Goal: Navigation & Orientation: Find specific page/section

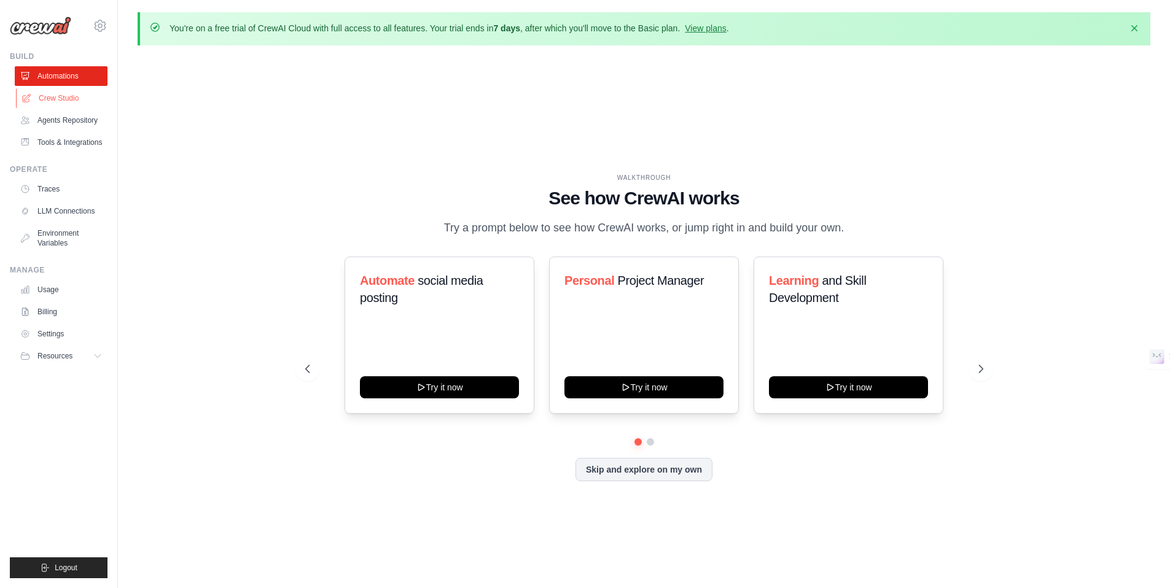
click at [63, 107] on link "Crew Studio" at bounding box center [62, 98] width 93 height 20
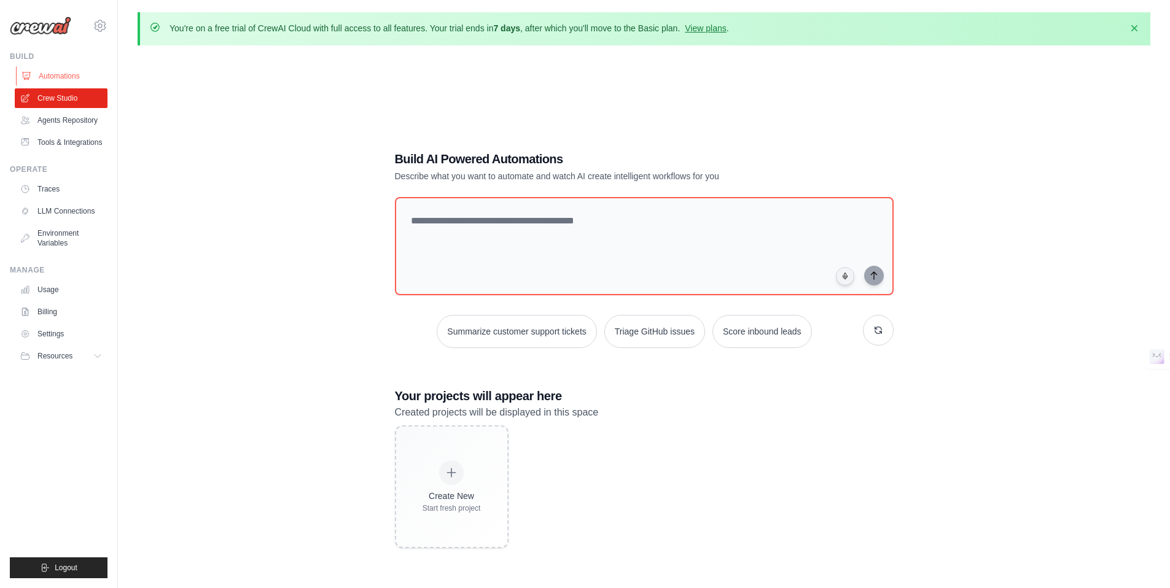
click at [67, 69] on link "Automations" at bounding box center [62, 76] width 93 height 20
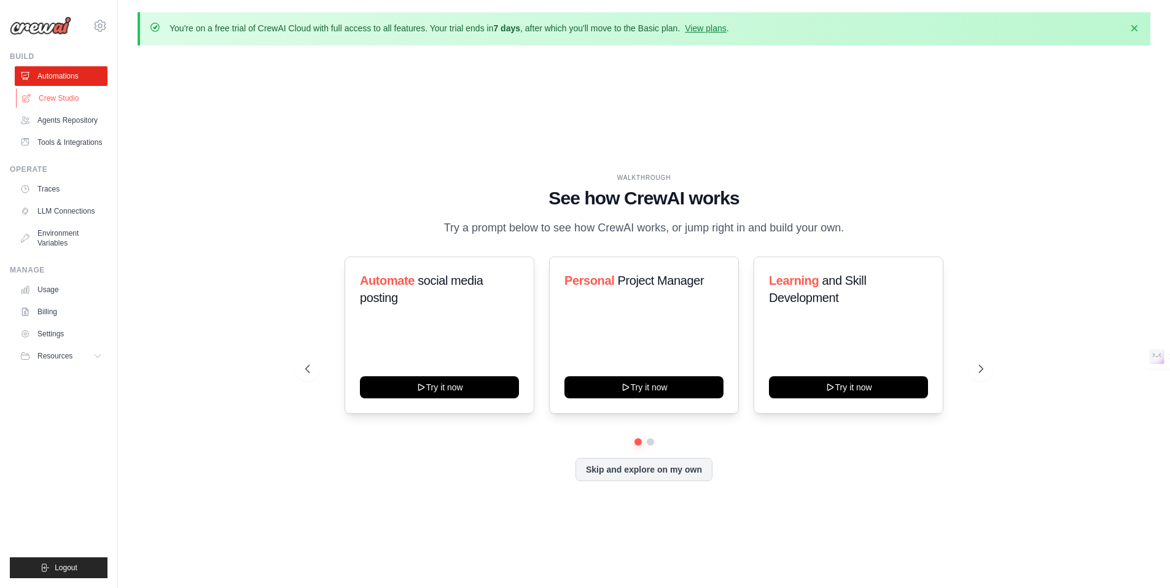
click at [86, 106] on link "Crew Studio" at bounding box center [62, 98] width 93 height 20
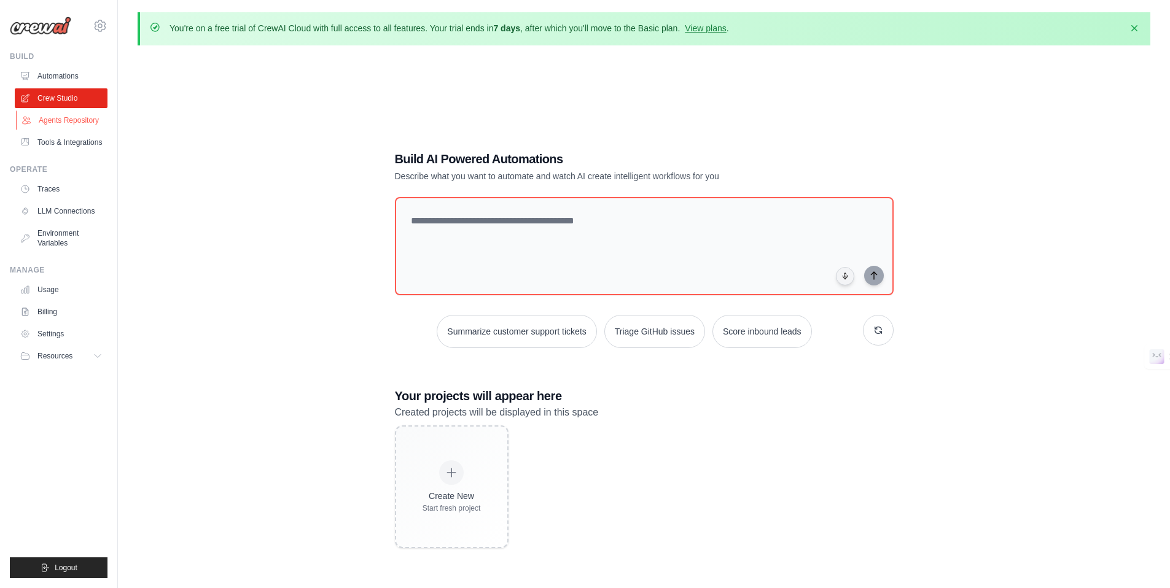
click at [77, 122] on link "Agents Repository" at bounding box center [62, 121] width 93 height 20
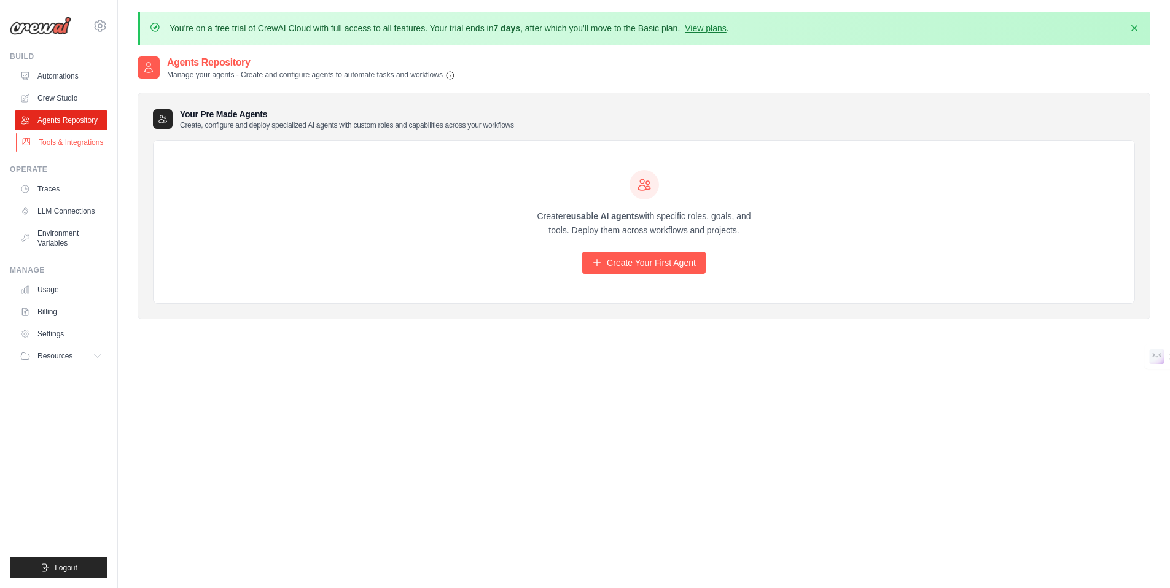
click at [85, 142] on link "Tools & Integrations" at bounding box center [62, 143] width 93 height 20
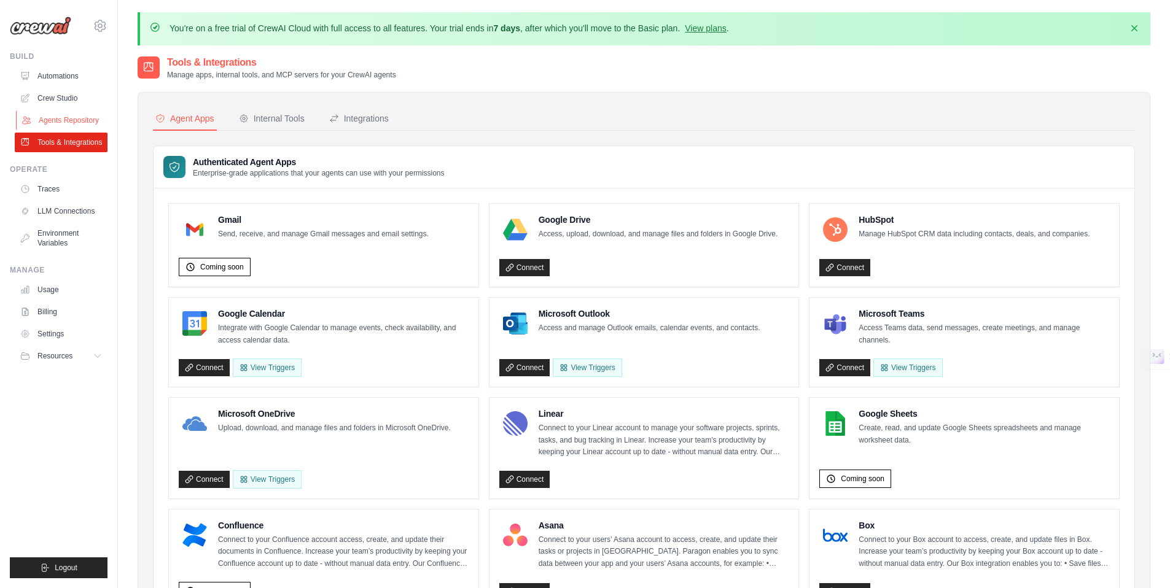
click at [87, 126] on link "Agents Repository" at bounding box center [62, 121] width 93 height 20
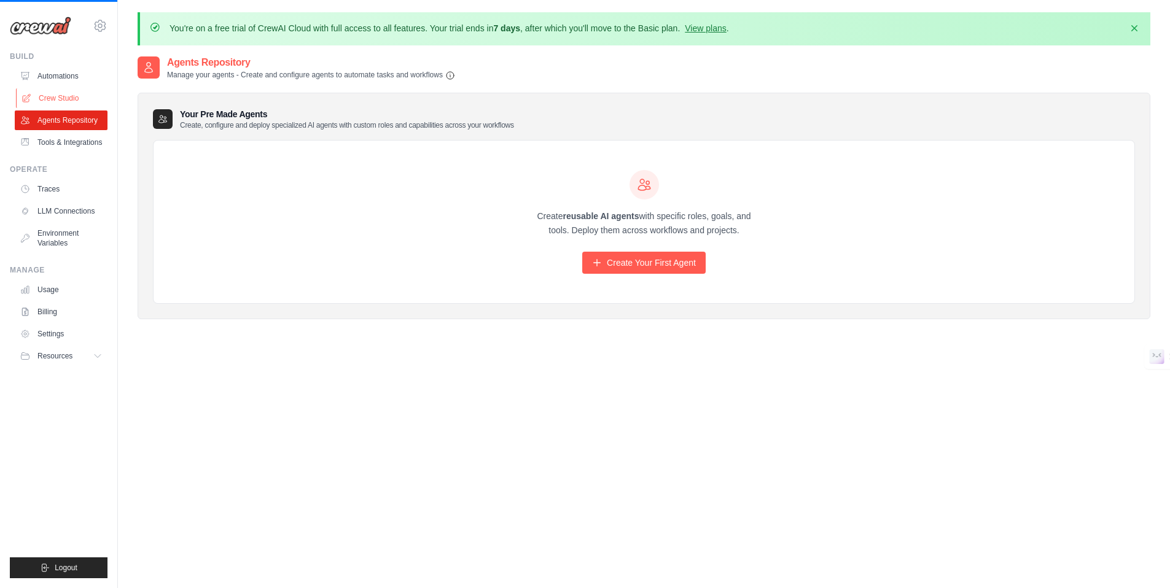
click at [76, 103] on link "Crew Studio" at bounding box center [62, 98] width 93 height 20
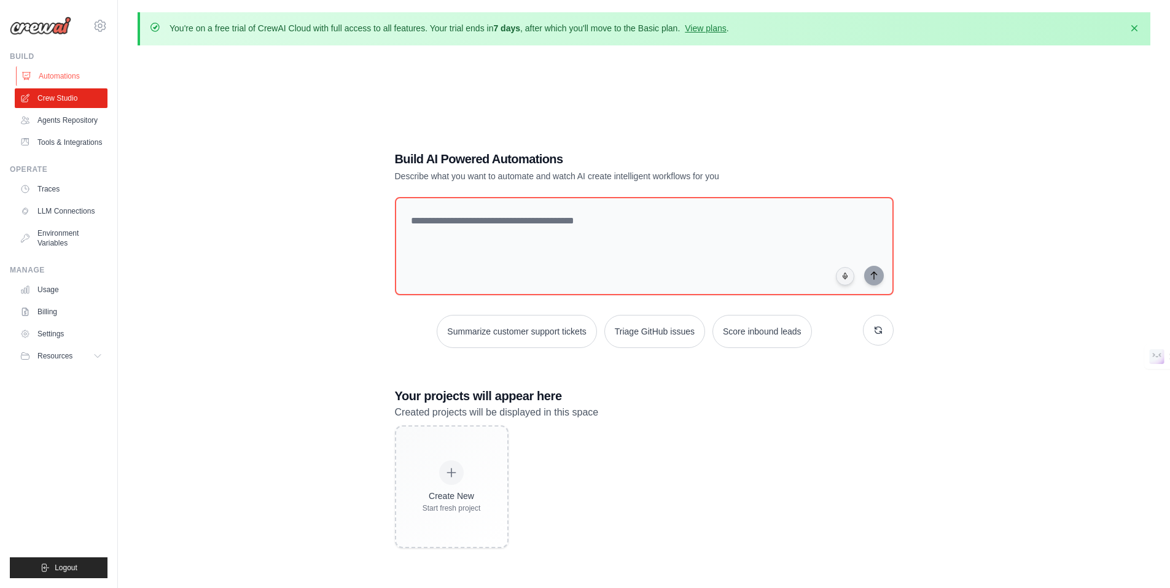
click at [55, 78] on link "Automations" at bounding box center [62, 76] width 93 height 20
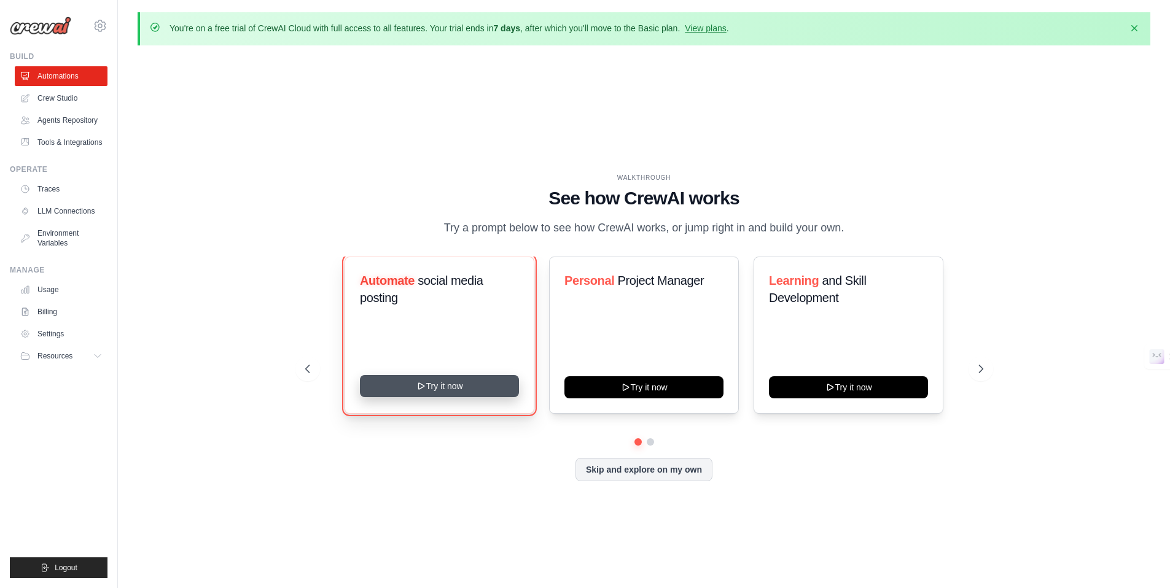
click at [504, 384] on button "Try it now" at bounding box center [439, 386] width 159 height 22
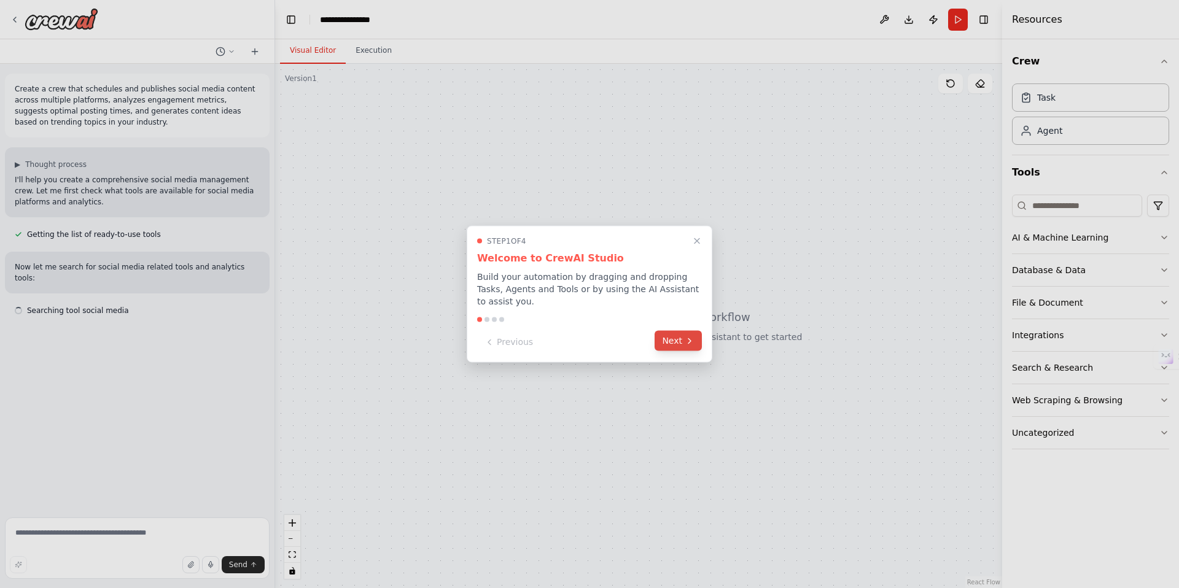
click at [690, 344] on icon at bounding box center [690, 341] width 10 height 10
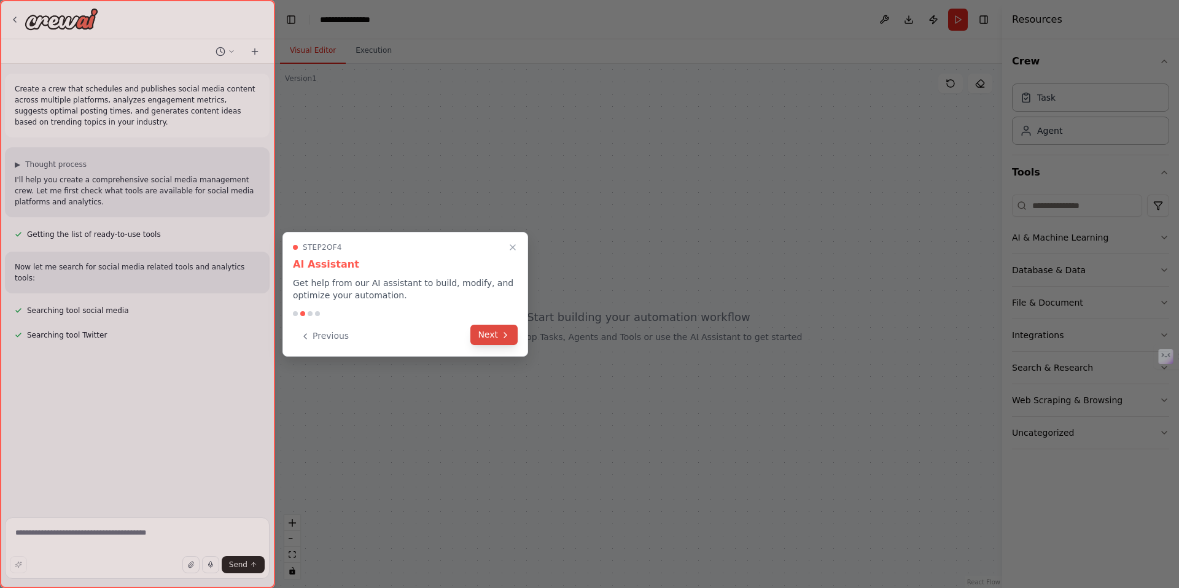
click at [502, 330] on icon at bounding box center [506, 335] width 10 height 10
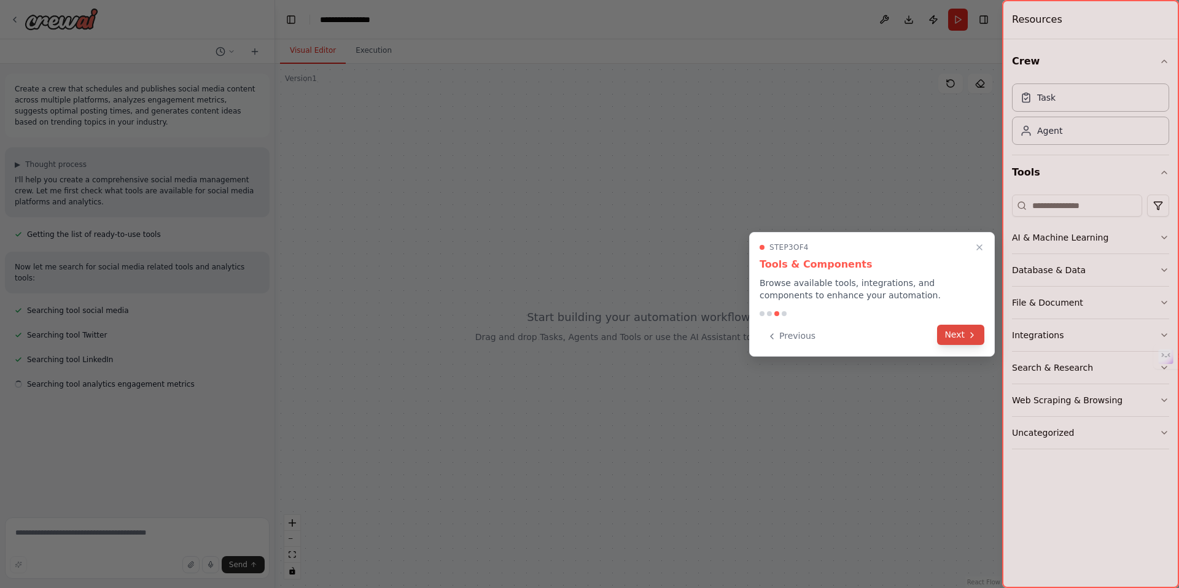
click at [971, 341] on button "Next" at bounding box center [960, 335] width 47 height 20
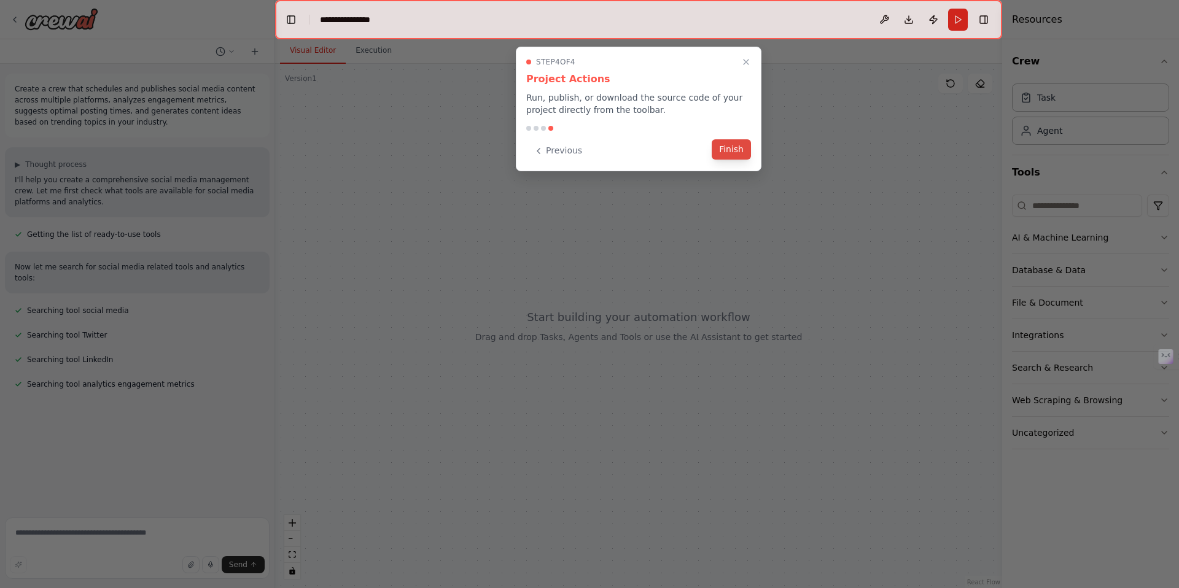
click at [730, 144] on button "Finish" at bounding box center [731, 149] width 39 height 20
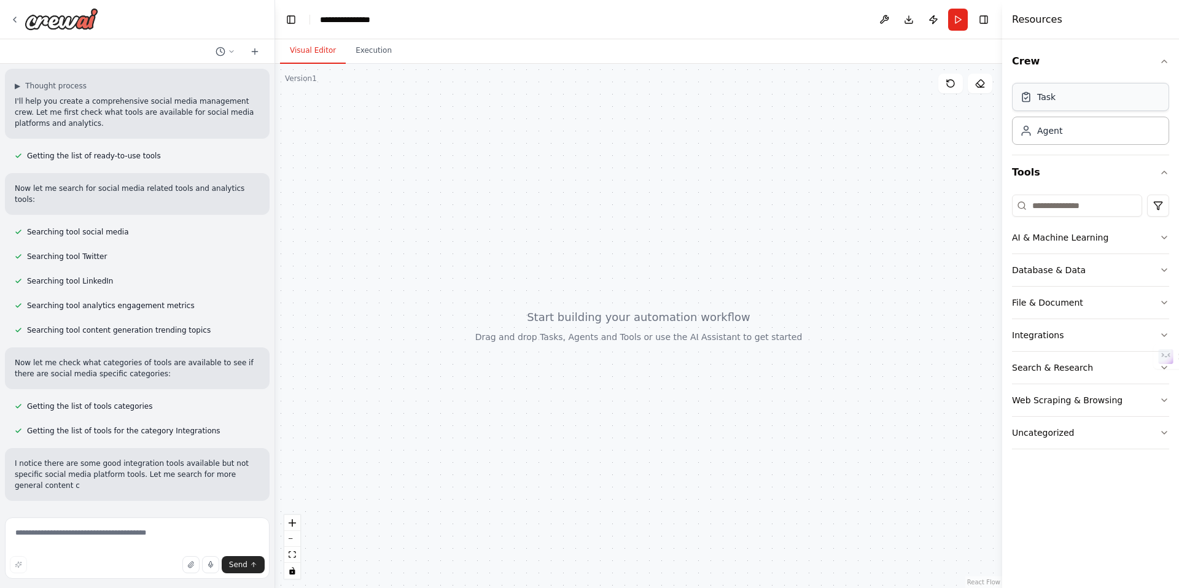
scroll to position [90, 0]
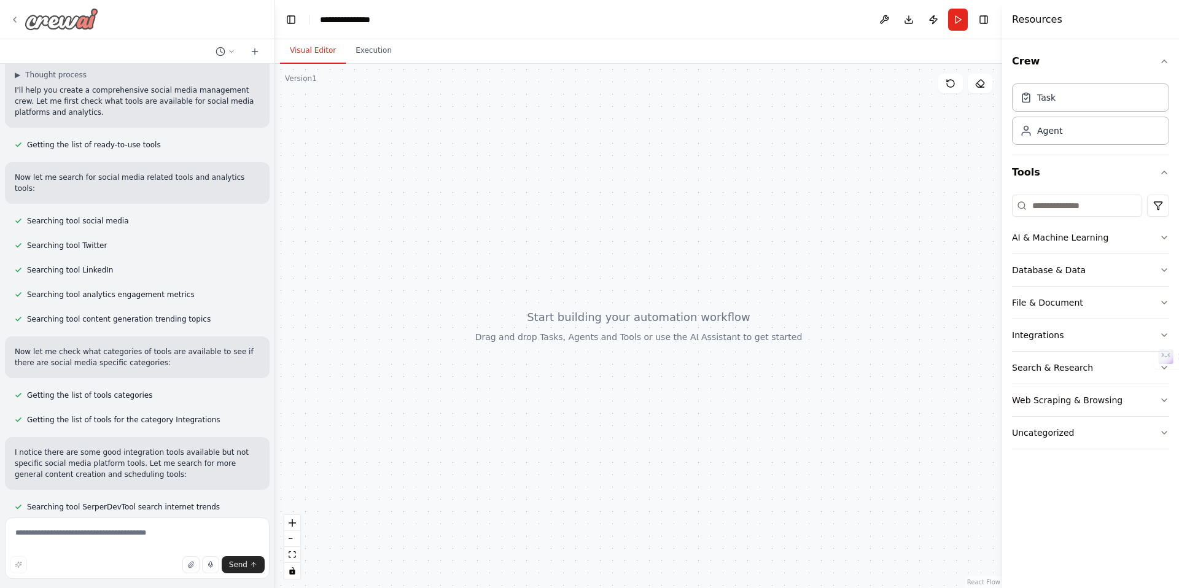
click at [17, 18] on icon at bounding box center [15, 20] width 10 height 10
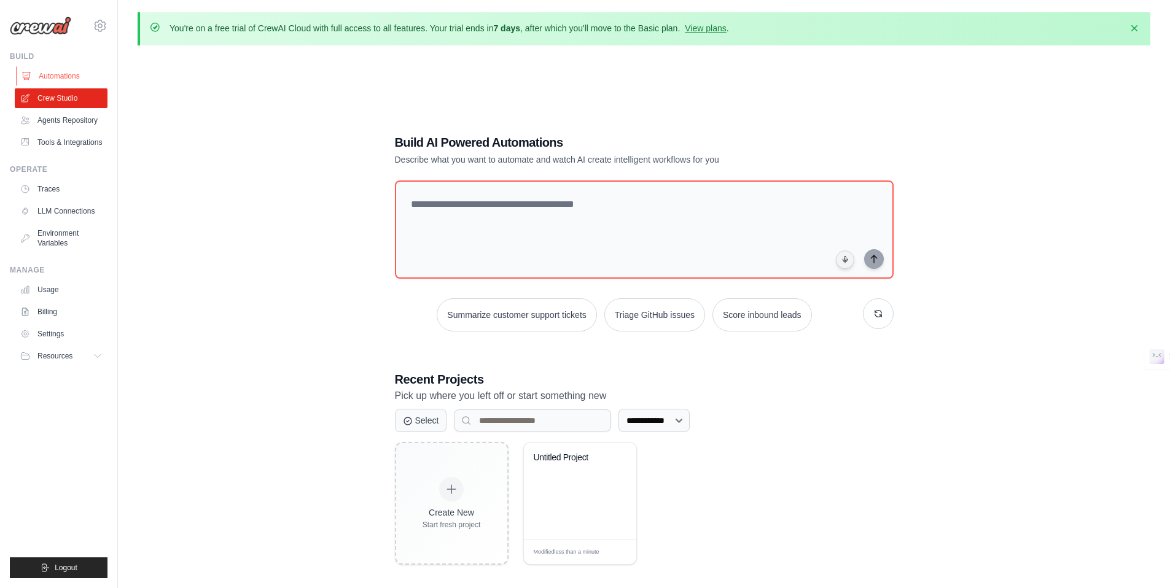
click at [54, 72] on link "Automations" at bounding box center [62, 76] width 93 height 20
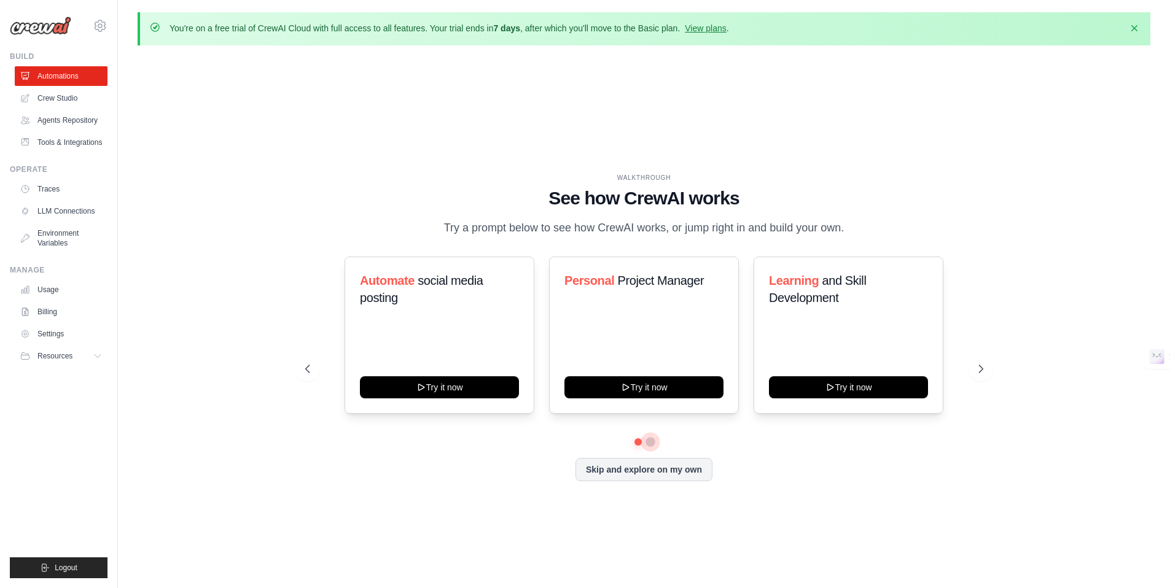
click at [646, 443] on div at bounding box center [644, 441] width 678 height 7
click at [647, 443] on button at bounding box center [650, 442] width 10 height 10
click at [657, 476] on button "Skip and explore on my own" at bounding box center [643, 468] width 137 height 23
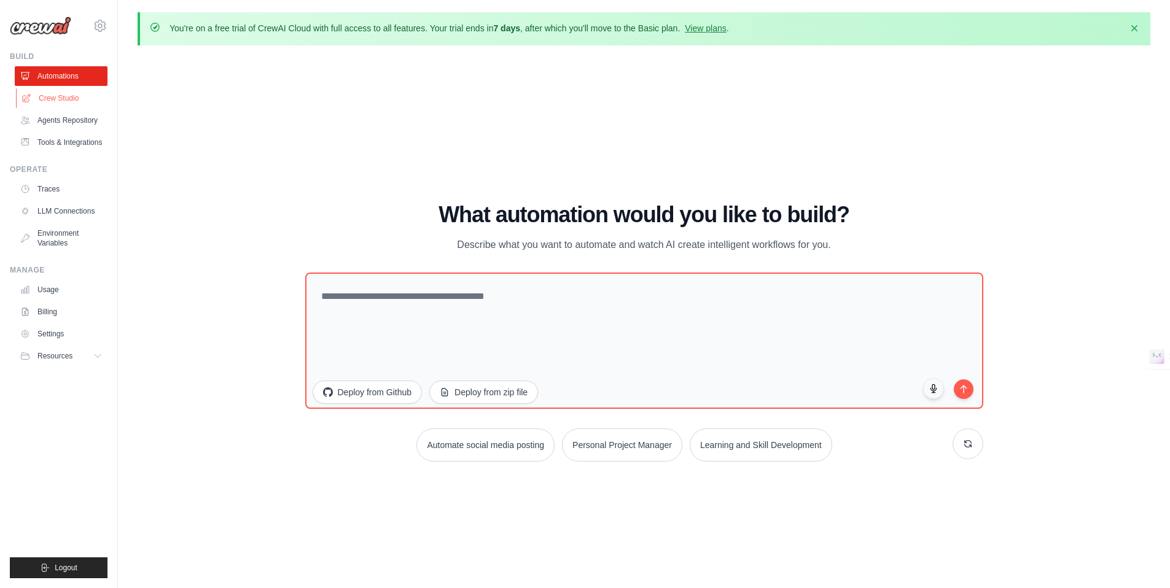
click at [59, 102] on link "Crew Studio" at bounding box center [62, 98] width 93 height 20
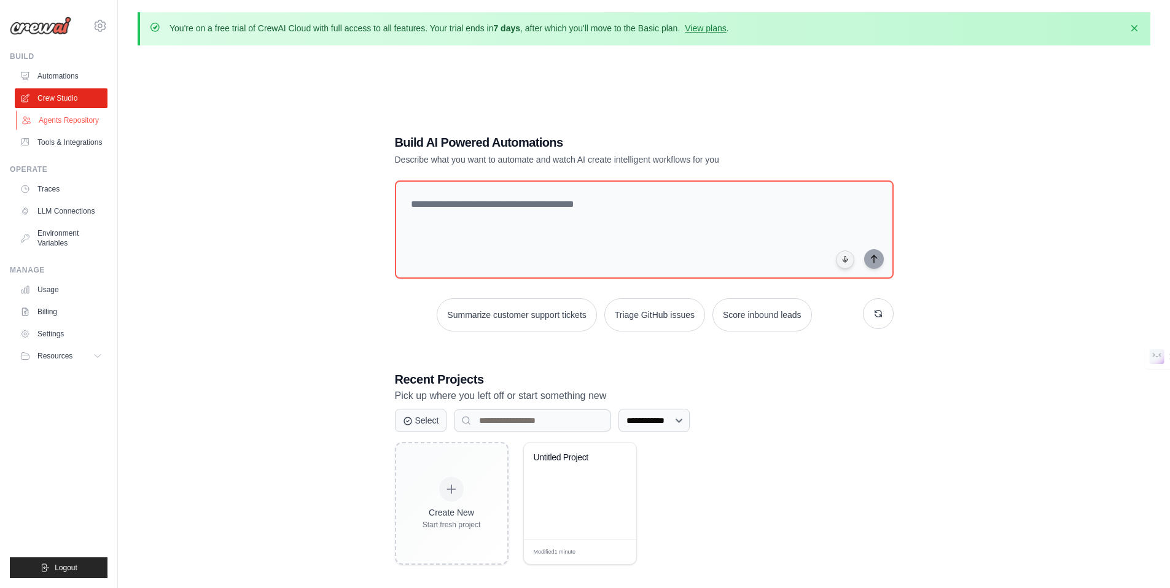
click at [64, 127] on link "Agents Repository" at bounding box center [62, 121] width 93 height 20
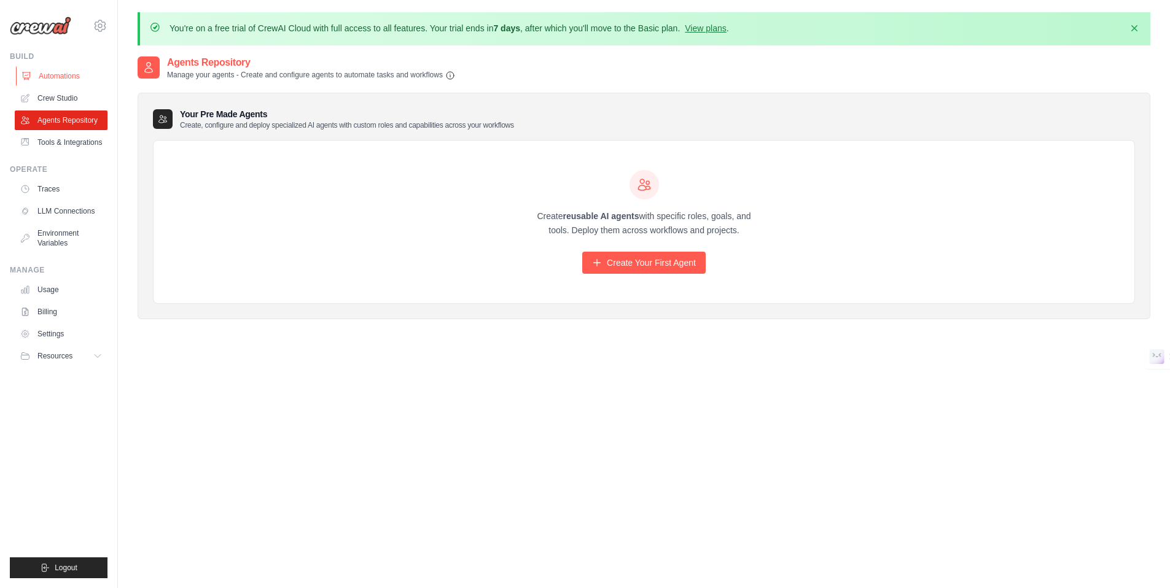
click at [74, 74] on link "Automations" at bounding box center [62, 76] width 93 height 20
